Goal: Information Seeking & Learning: Learn about a topic

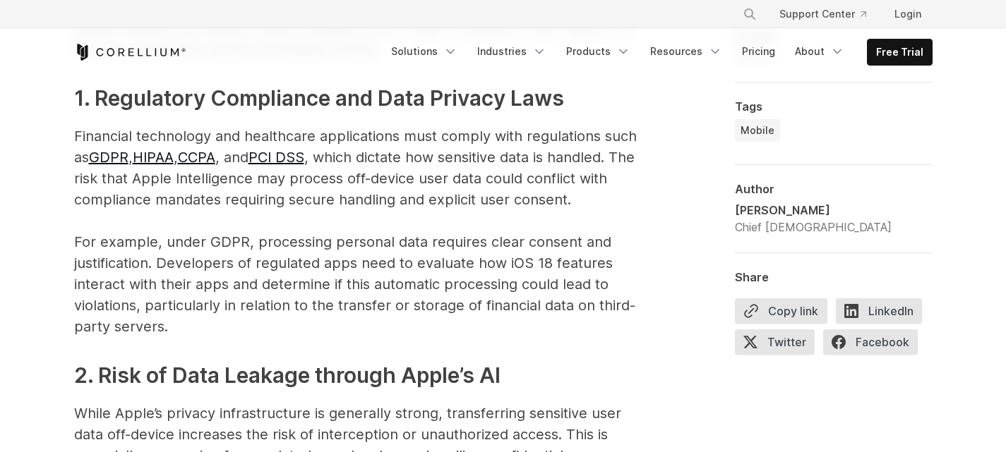
scroll to position [1906, 0]
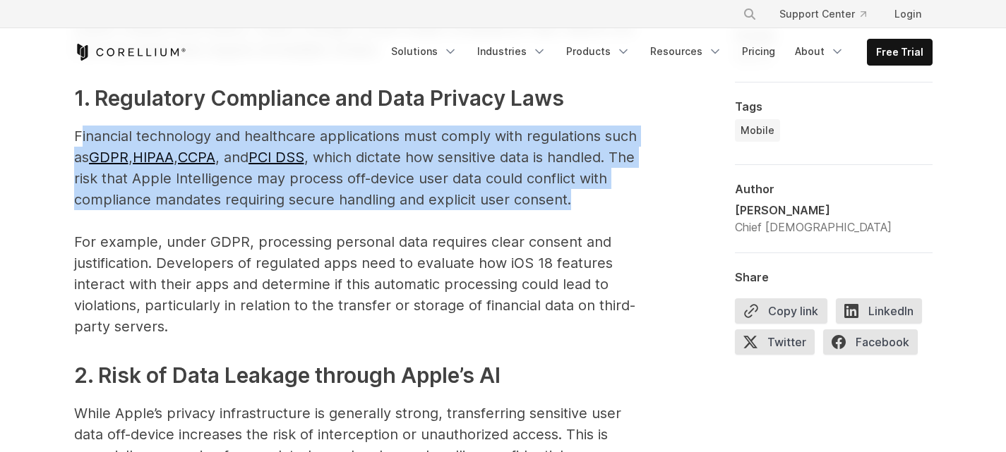
drag, startPoint x: 567, startPoint y: 204, endPoint x: 78, endPoint y: 140, distance: 494.0
click at [78, 140] on p "Financial technology and healthcare applications must comply with regulations s…" at bounding box center [356, 232] width 565 height 212
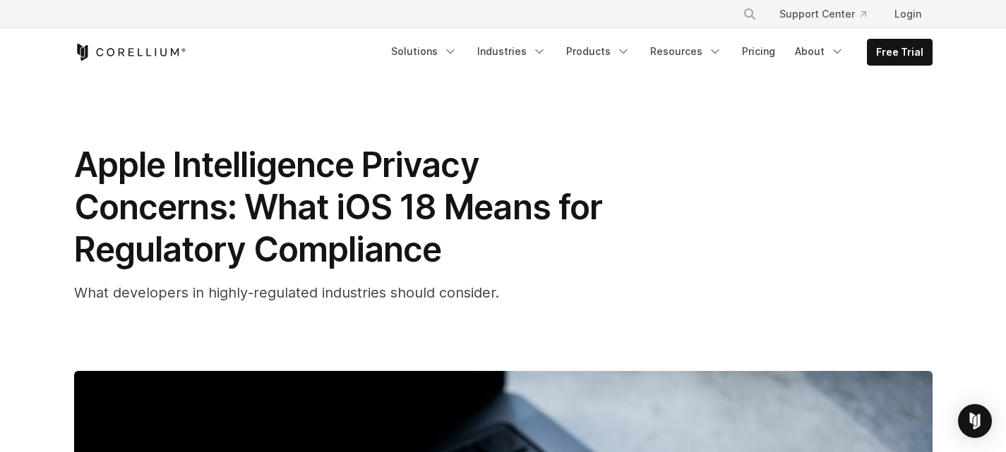
click at [538, 174] on h1 "Apple Intelligence Privacy Concerns: What iOS 18 Means for Regulatory Compliance" at bounding box center [356, 207] width 565 height 127
